Goal: Check status: Check status

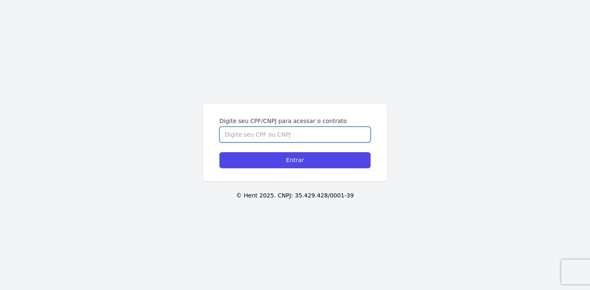
click at [294, 131] on input "Digite seu CPF/CNPJ para acessar o contrato" at bounding box center [294, 135] width 151 height 16
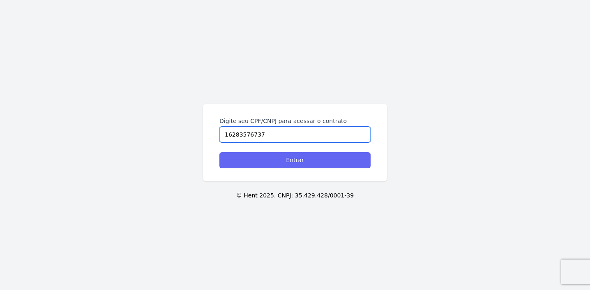
type input "16283576737"
click at [277, 161] on input "Entrar" at bounding box center [294, 160] width 151 height 16
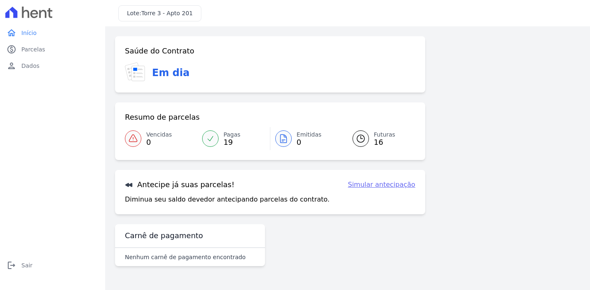
click at [362, 136] on icon at bounding box center [361, 139] width 10 height 10
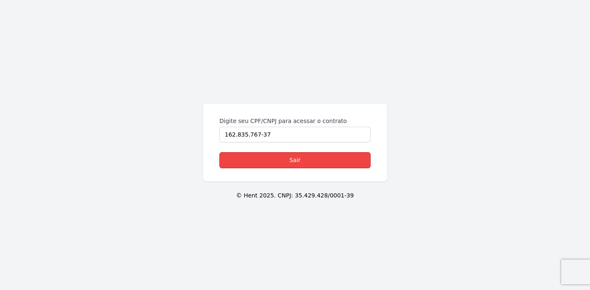
click at [301, 157] on link "Sair" at bounding box center [294, 160] width 151 height 16
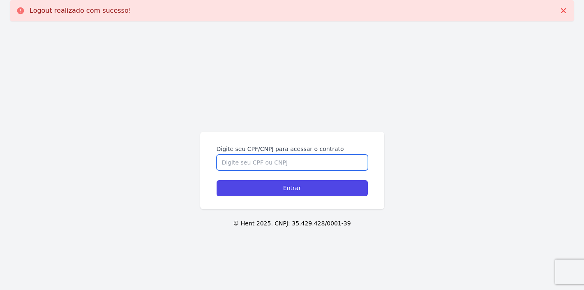
click at [306, 160] on input "Digite seu CPF/CNPJ para acessar o contrato" at bounding box center [291, 162] width 151 height 16
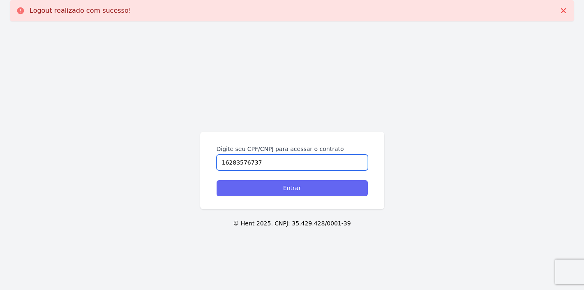
type input "16283576737"
click at [276, 192] on input "Entrar" at bounding box center [291, 188] width 151 height 16
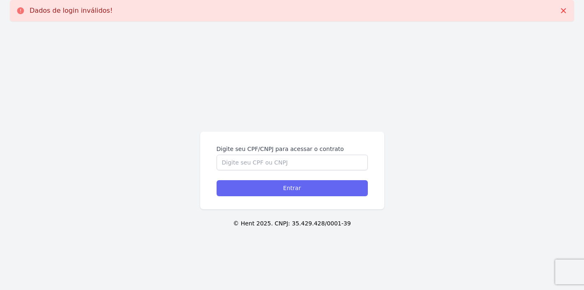
click at [306, 179] on form "Digite seu CPF/CNPJ para acessar o contrato Entrar" at bounding box center [291, 170] width 151 height 51
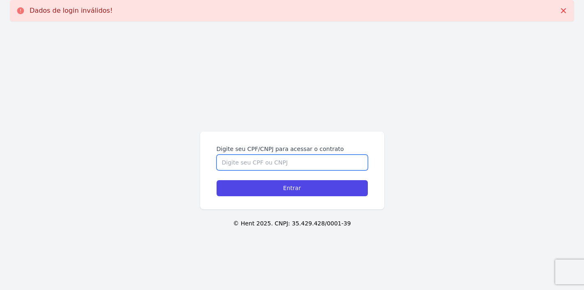
click at [277, 166] on input "Digite seu CPF/CNPJ para acessar o contrato" at bounding box center [291, 162] width 151 height 16
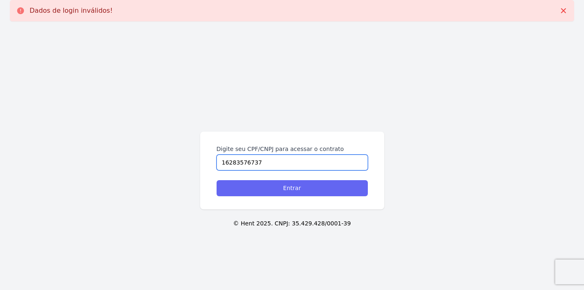
type input "16283576737"
click at [284, 189] on input "Entrar" at bounding box center [291, 188] width 151 height 16
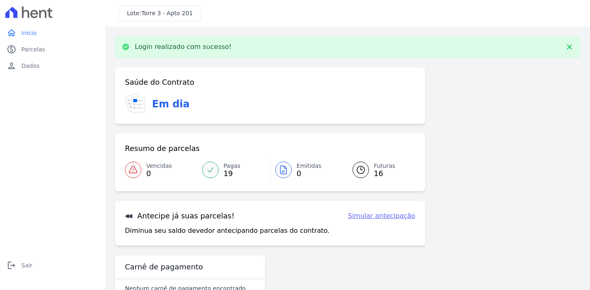
click at [211, 168] on icon at bounding box center [210, 169] width 5 height 5
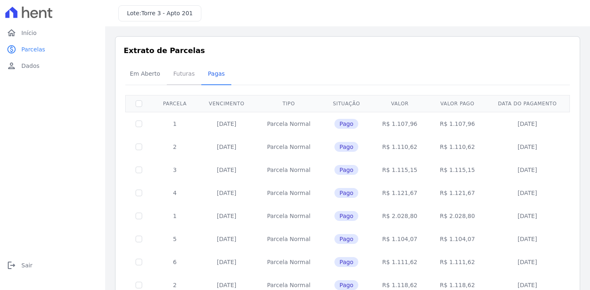
click at [176, 74] on span "Futuras" at bounding box center [183, 73] width 31 height 16
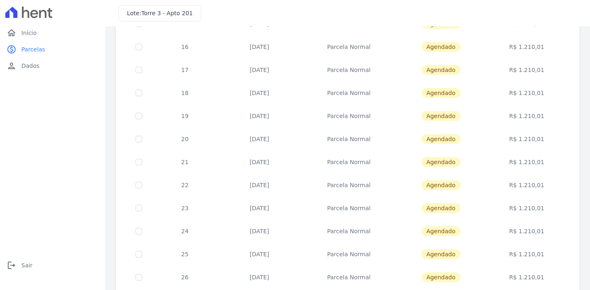
scroll to position [227, 0]
